Goal: Information Seeking & Learning: Learn about a topic

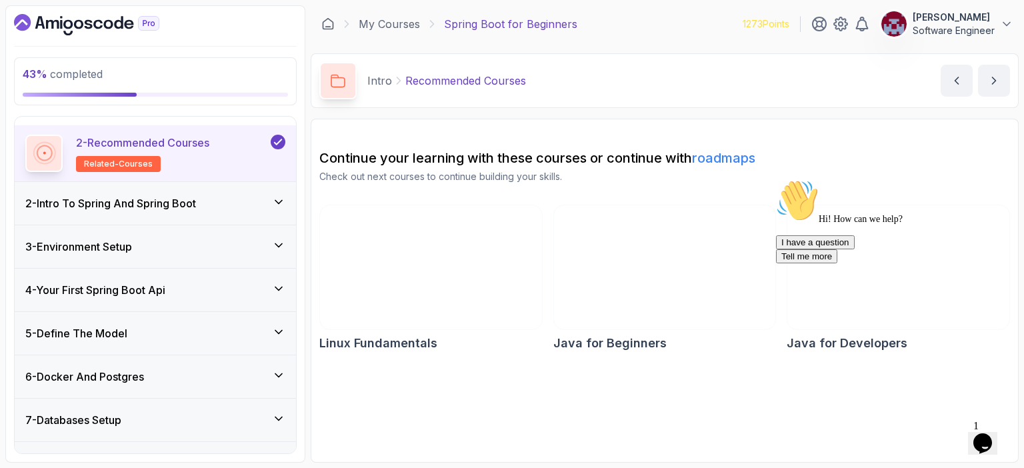
scroll to position [111, 0]
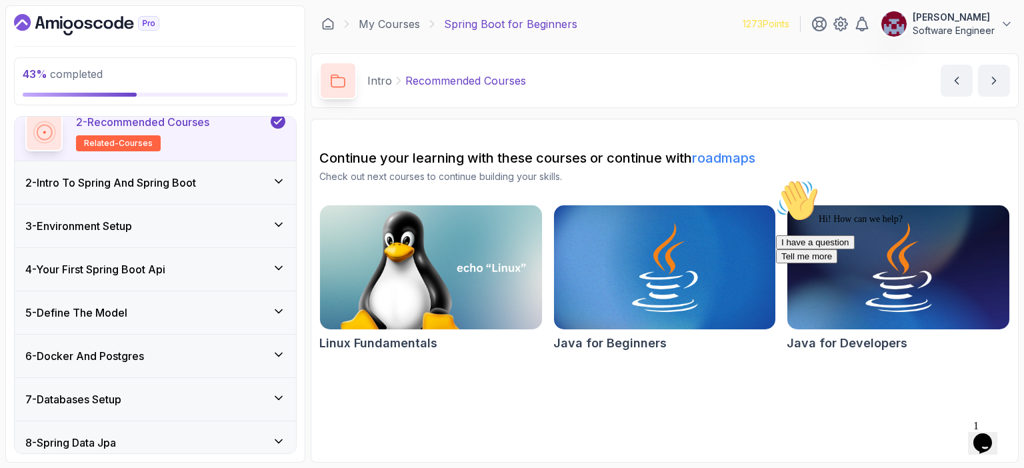
drag, startPoint x: 286, startPoint y: 350, endPoint x: 279, endPoint y: 349, distance: 6.7
click at [285, 350] on div "6 - Docker And Postgres" at bounding box center [155, 356] width 281 height 43
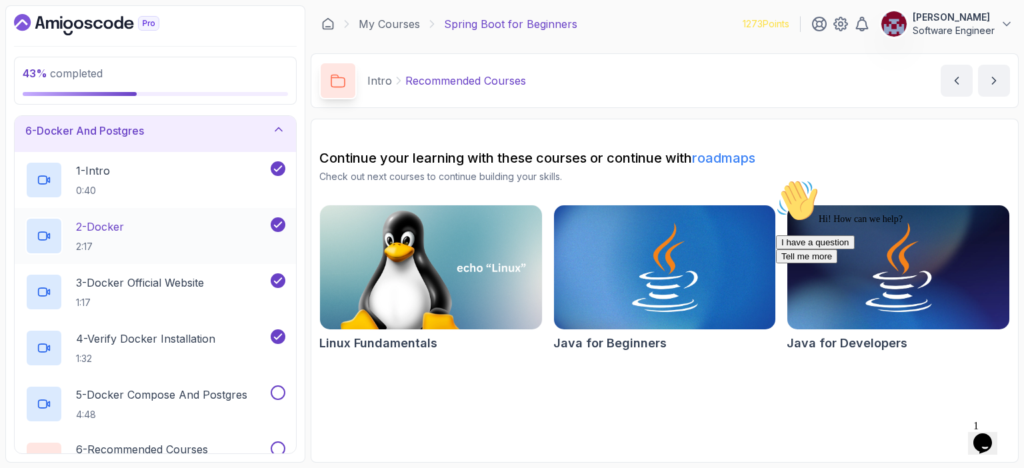
scroll to position [223, 0]
click at [169, 341] on p "4 - Verify Docker Installation" at bounding box center [145, 339] width 139 height 16
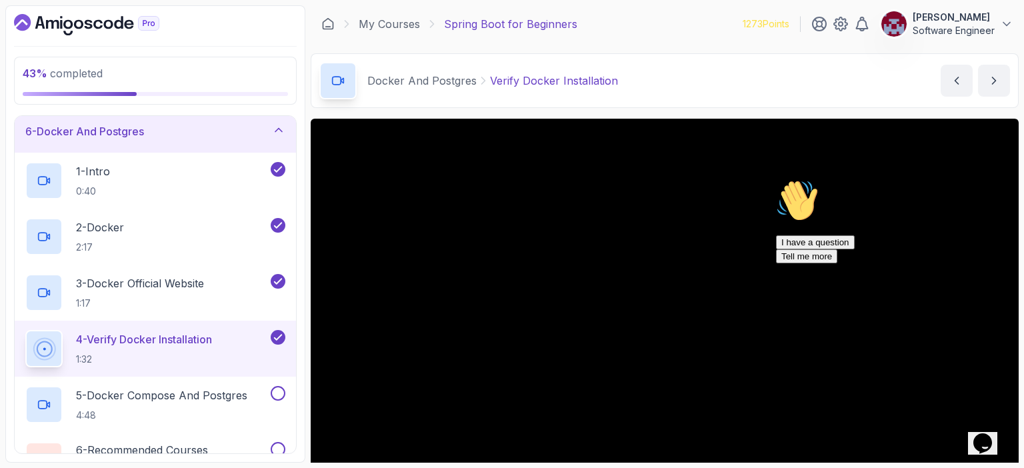
scroll to position [61, 0]
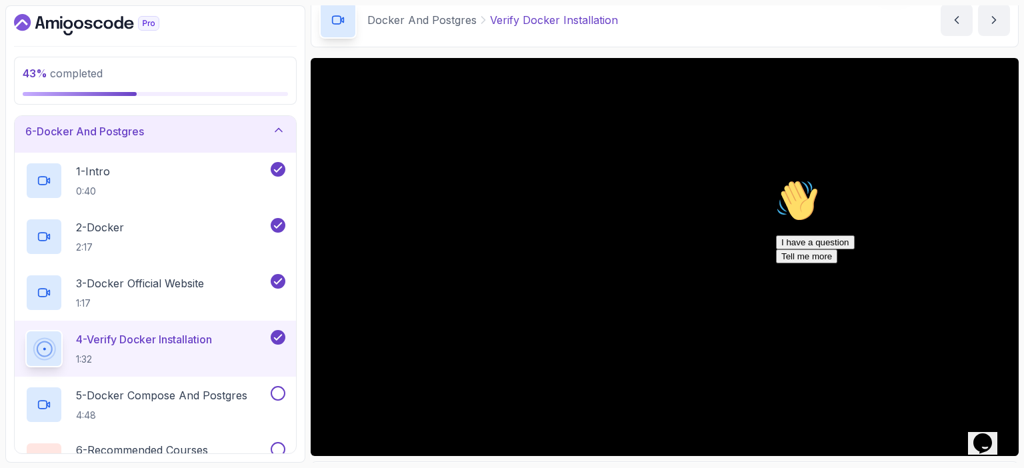
click at [776, 179] on icon "Chat attention grabber" at bounding box center [776, 179] width 0 height 0
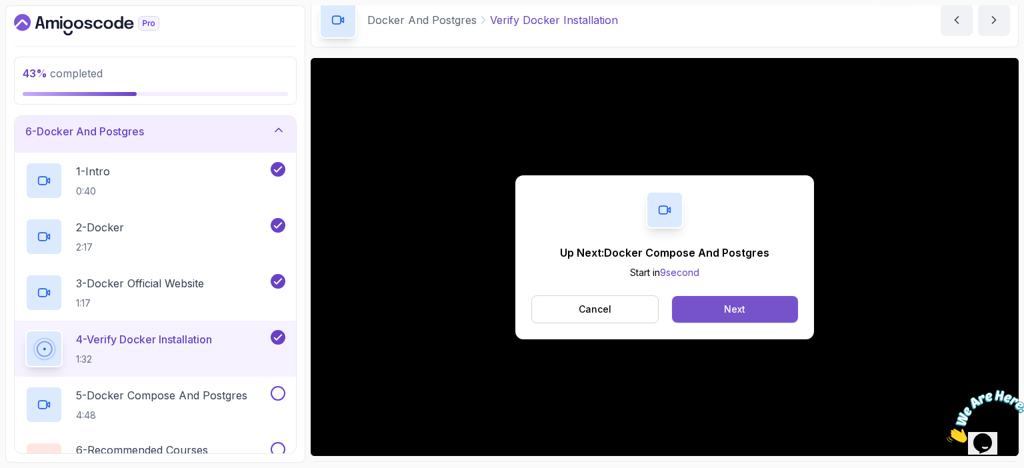
click at [736, 305] on div "Next" at bounding box center [734, 309] width 21 height 13
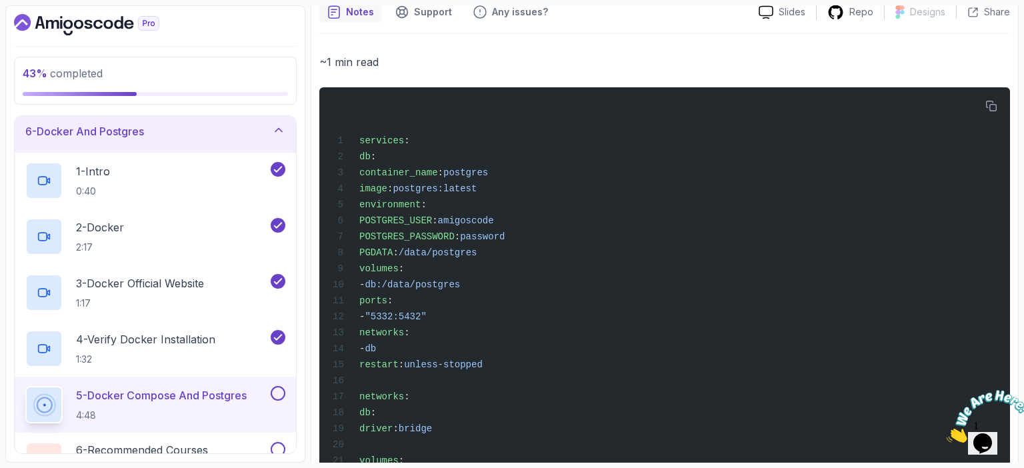
scroll to position [528, 0]
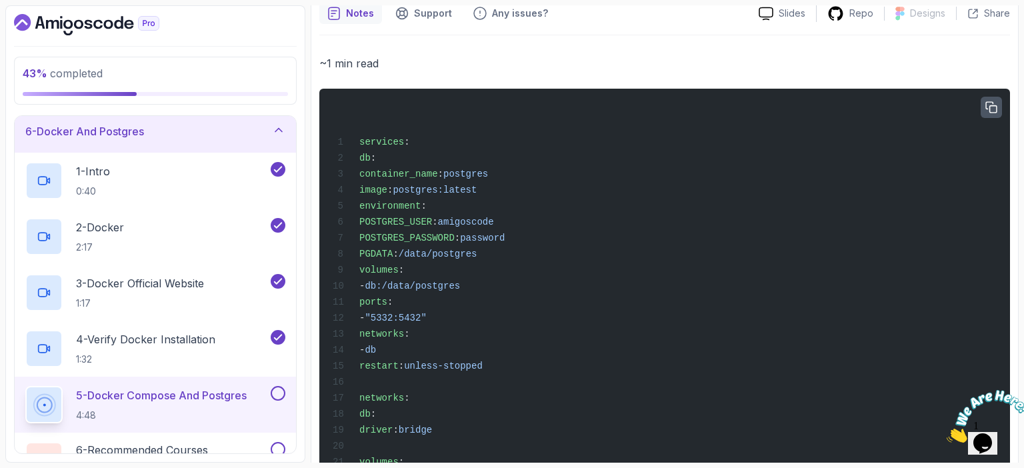
click at [993, 107] on icon "button" at bounding box center [992, 108] width 12 height 12
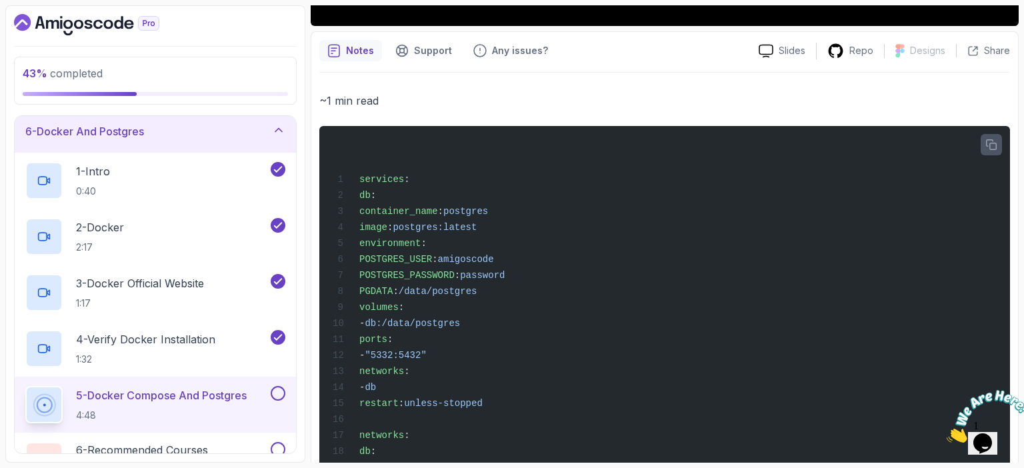
scroll to position [491, 0]
click at [990, 145] on icon "button" at bounding box center [992, 145] width 10 height 10
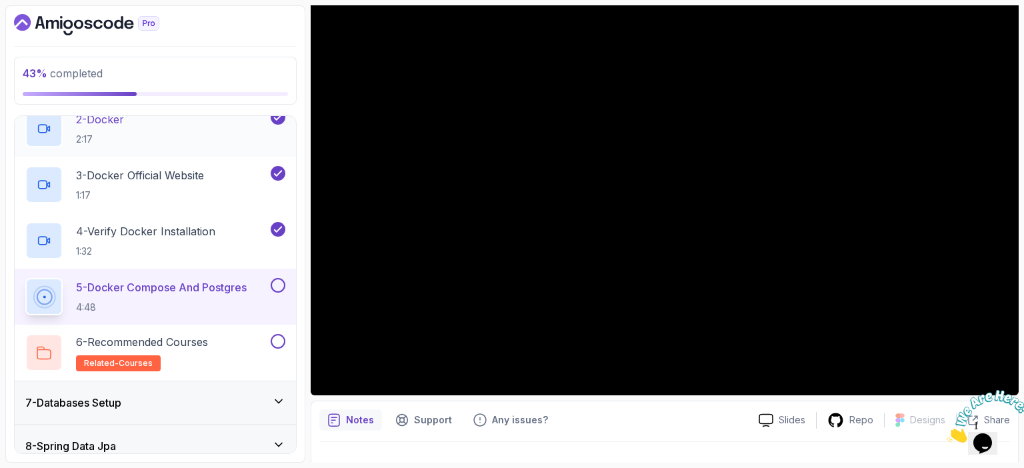
scroll to position [330, 0]
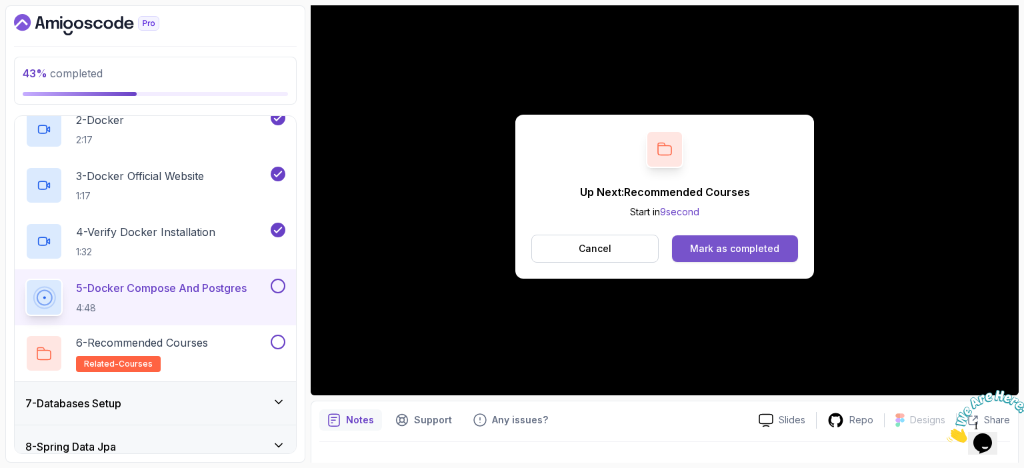
click at [720, 243] on div "Mark as completed" at bounding box center [734, 248] width 89 height 13
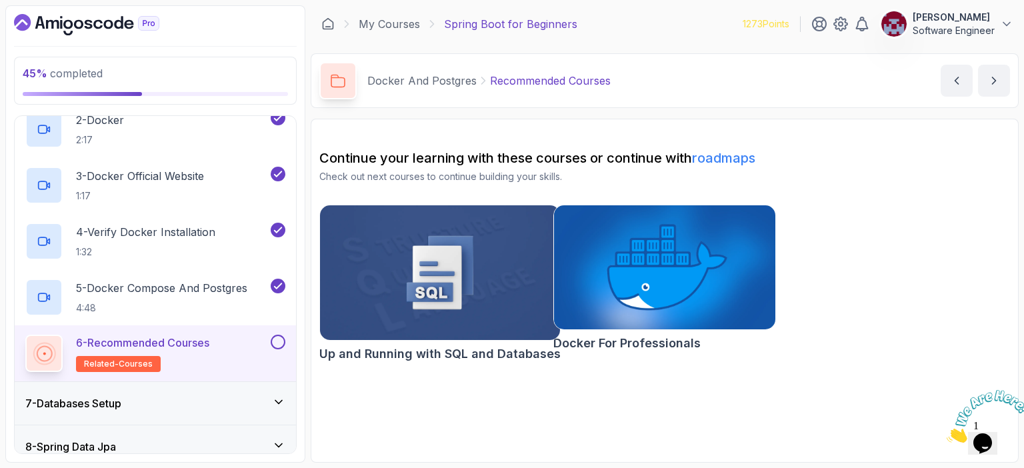
click at [670, 255] on img at bounding box center [664, 267] width 233 height 131
